Goal: Navigation & Orientation: Find specific page/section

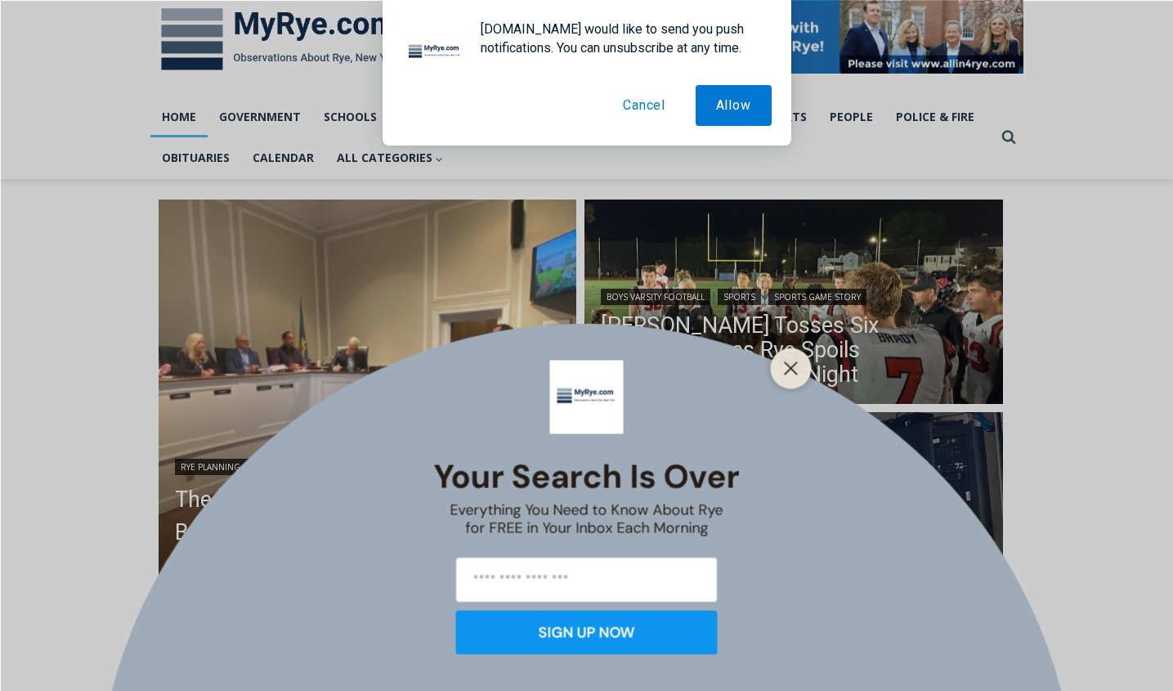
scroll to position [259, 0]
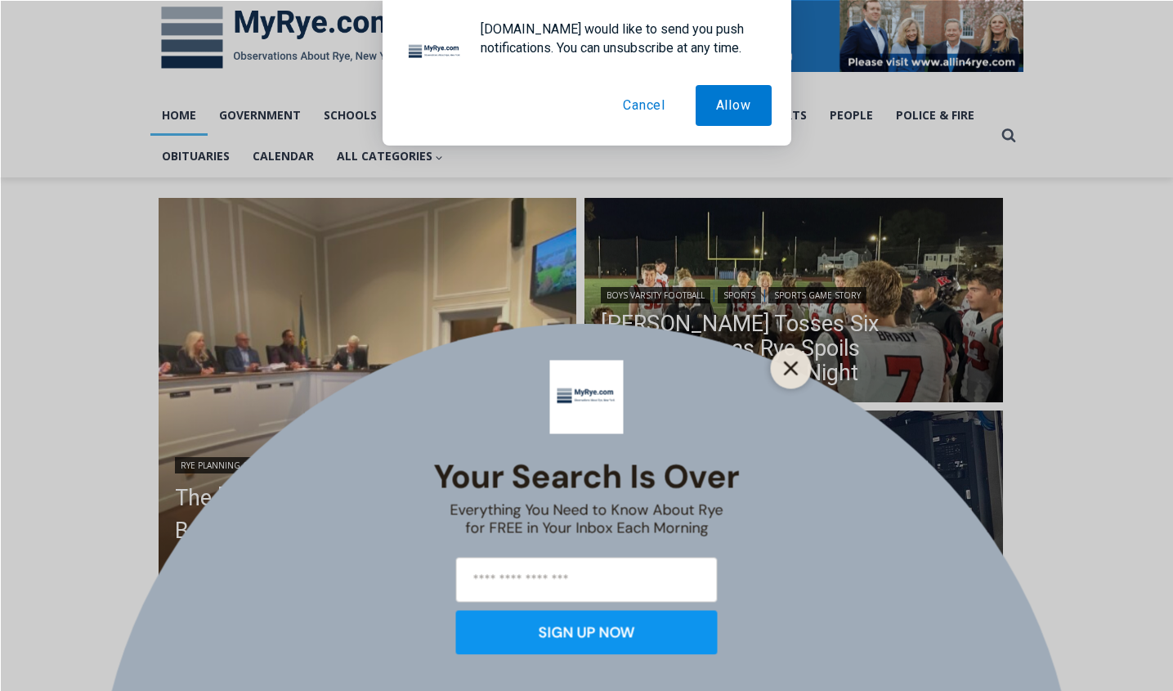
click at [792, 369] on line "Close" at bounding box center [790, 367] width 11 height 11
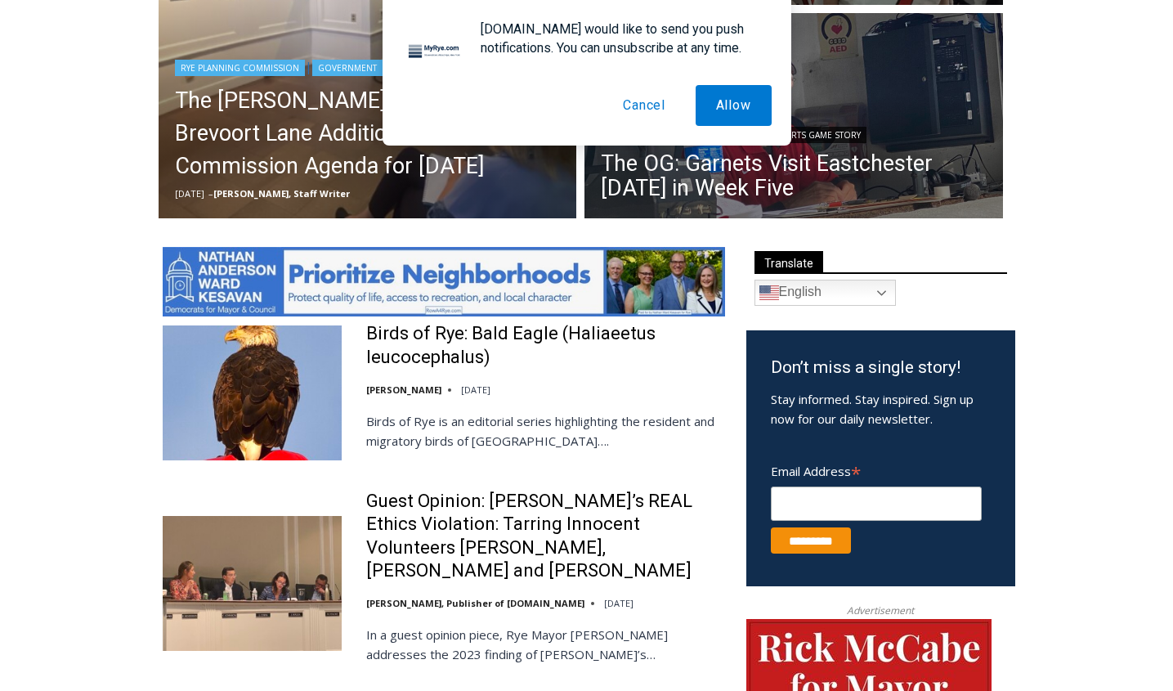
scroll to position [658, 0]
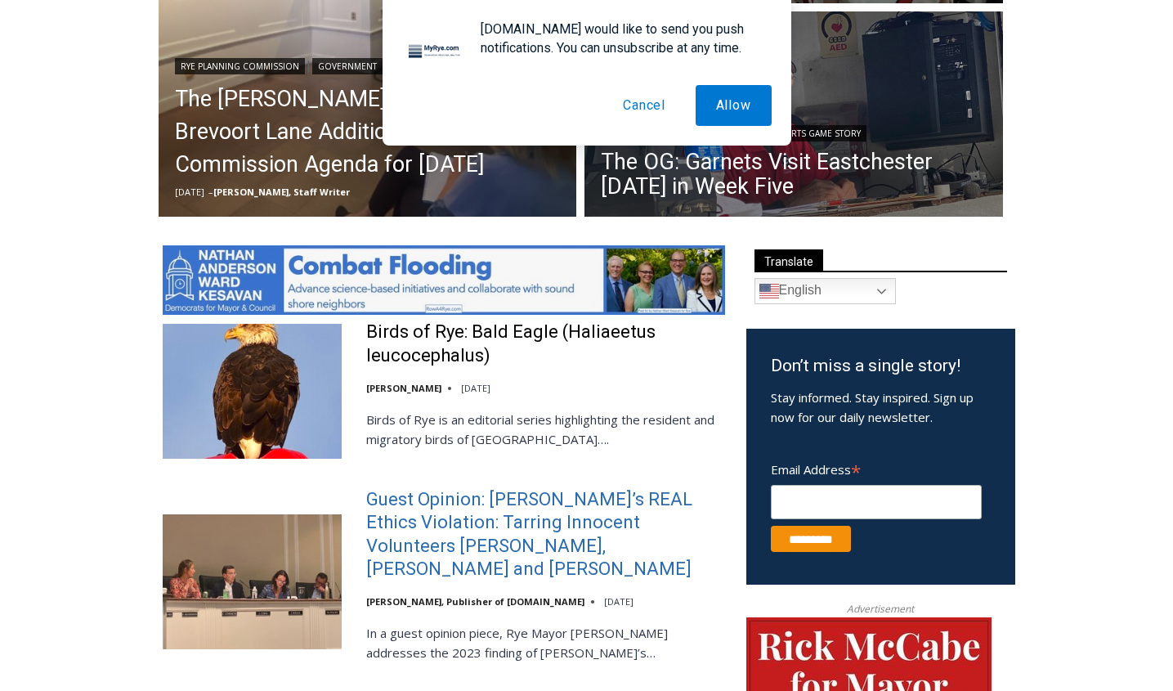
click at [562, 516] on link "Guest Opinion: Rye’s REAL Ethics Violation: Tarring Innocent Volunteers Carolin…" at bounding box center [545, 534] width 359 height 93
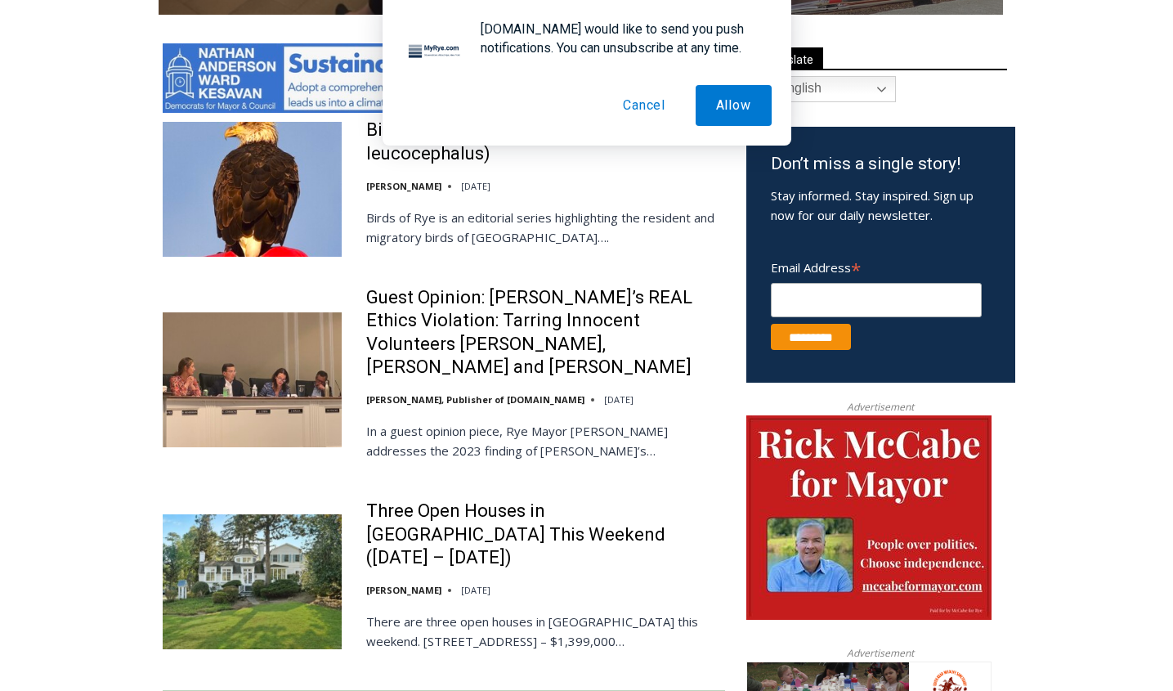
scroll to position [861, 0]
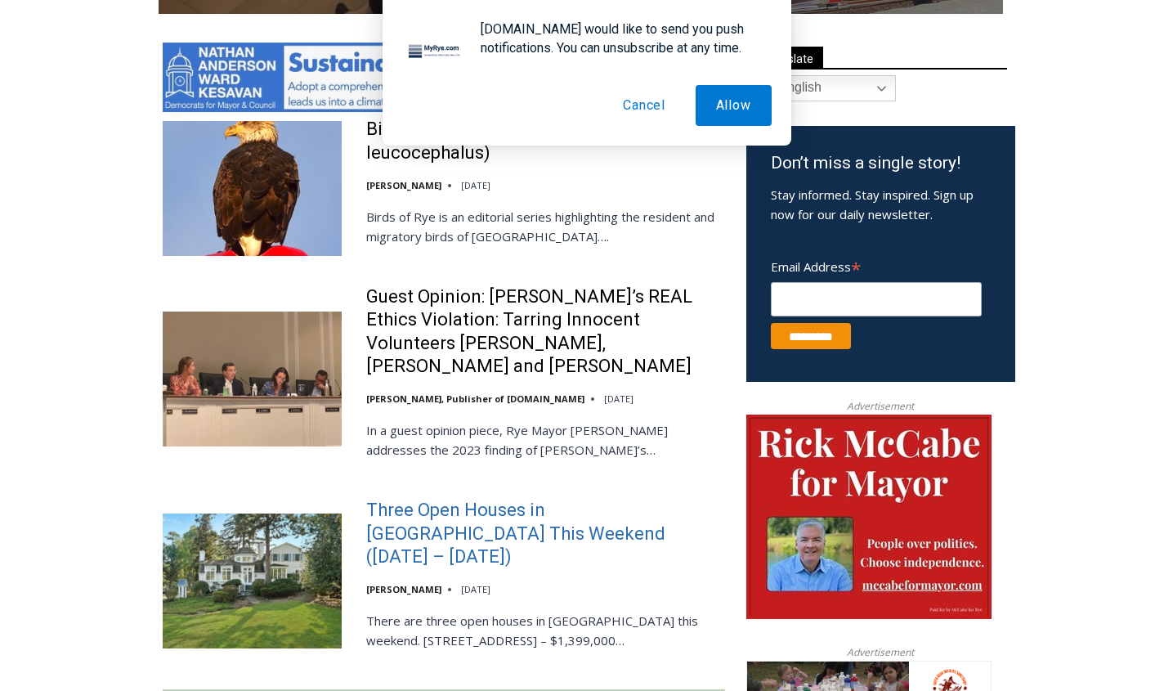
click at [423, 499] on link "Three Open Houses in [GEOGRAPHIC_DATA] This Weekend ([DATE] – [DATE])" at bounding box center [545, 534] width 359 height 70
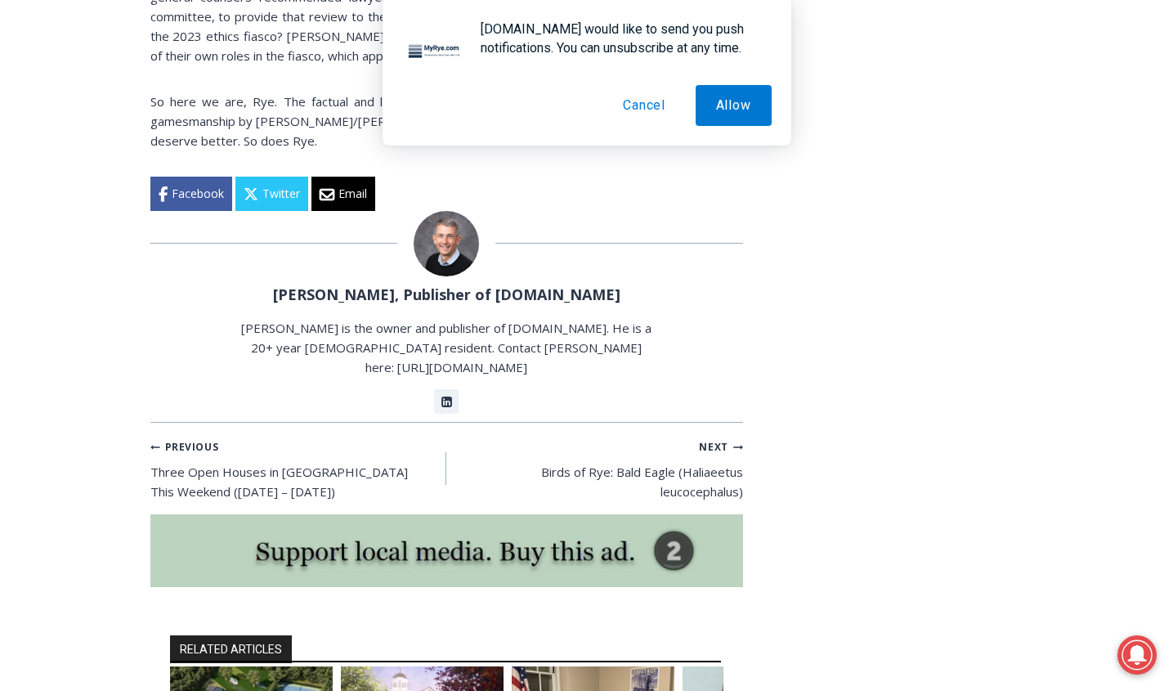
scroll to position [3439, 0]
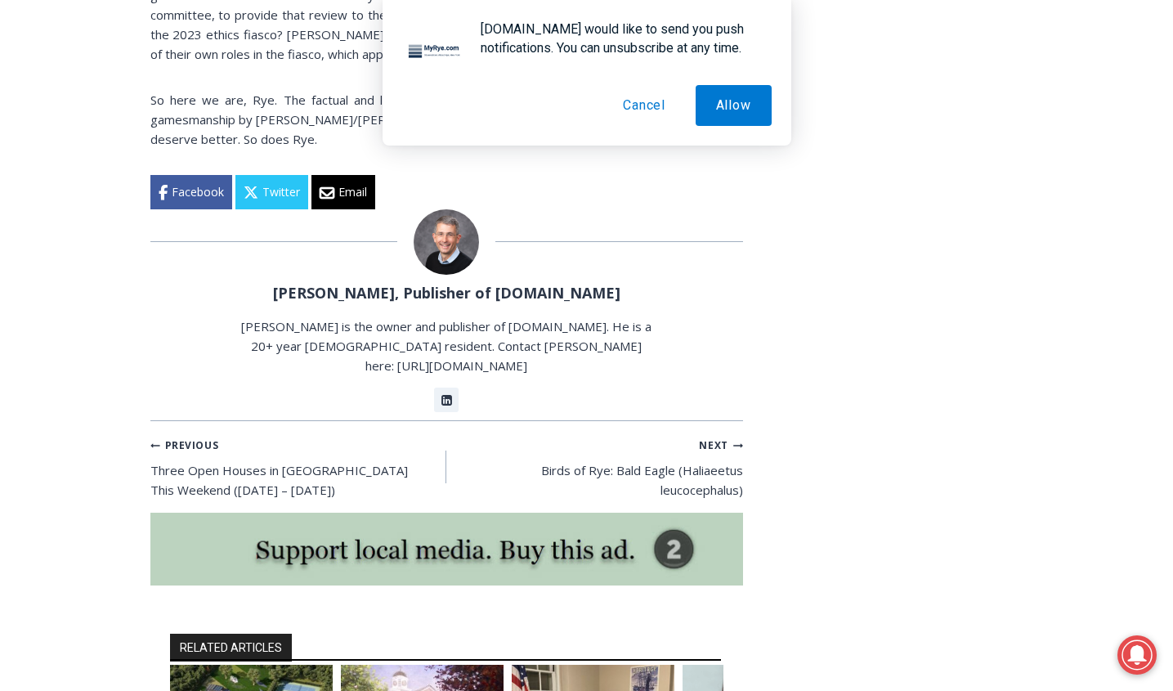
click at [641, 105] on button "Cancel" at bounding box center [644, 105] width 83 height 41
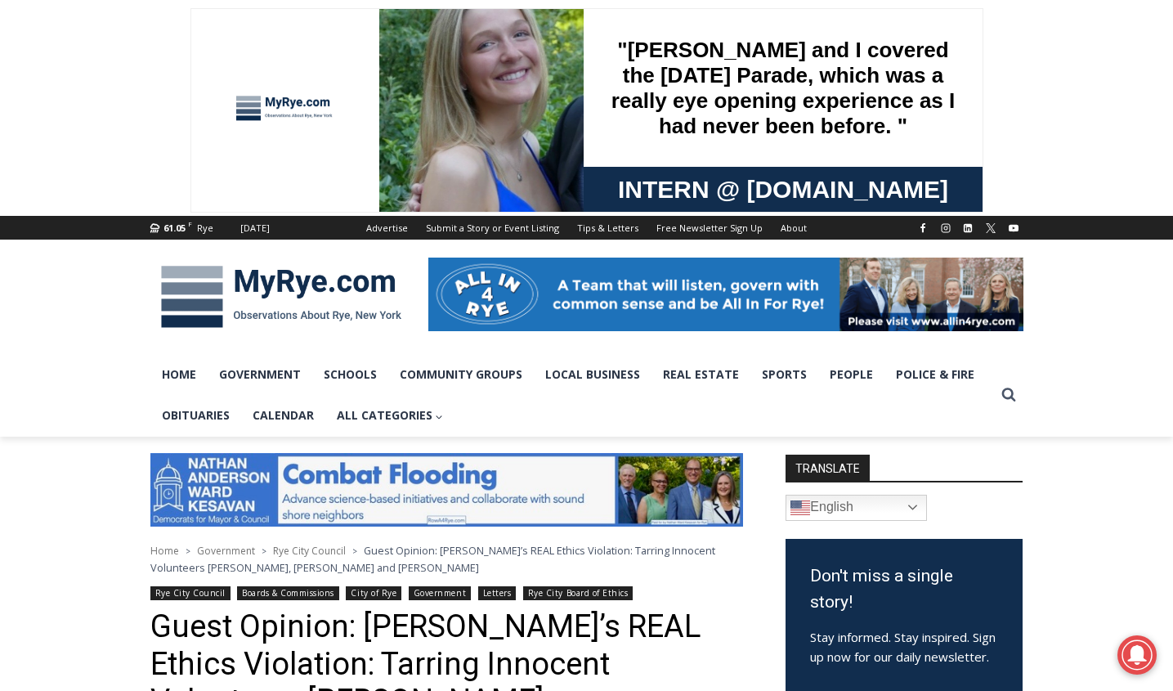
scroll to position [0, 0]
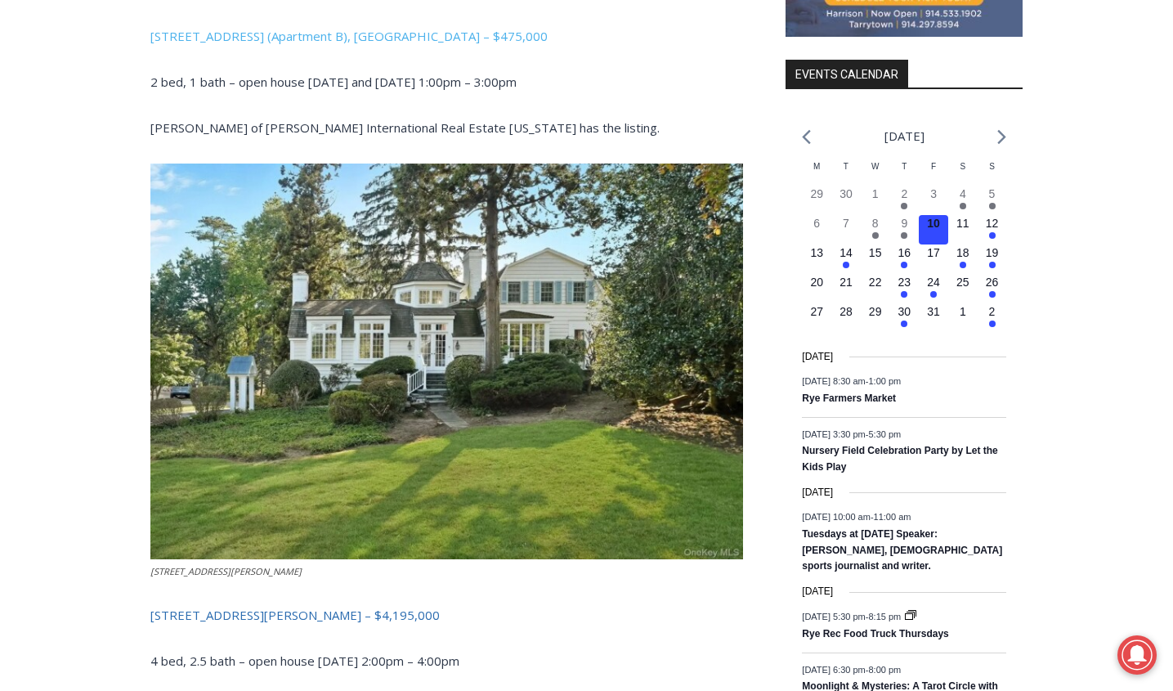
scroll to position [1962, 0]
click at [239, 606] on link "[STREET_ADDRESS][PERSON_NAME] – $4,195,000" at bounding box center [294, 614] width 289 height 16
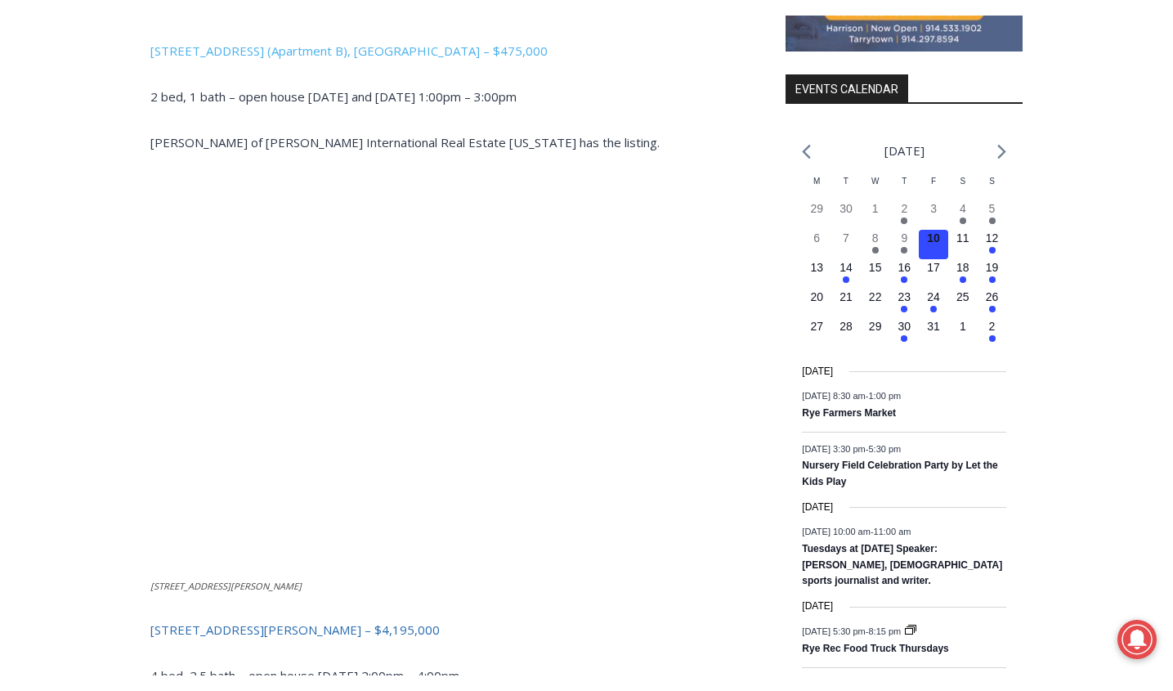
scroll to position [0, 0]
